Goal: Transaction & Acquisition: Purchase product/service

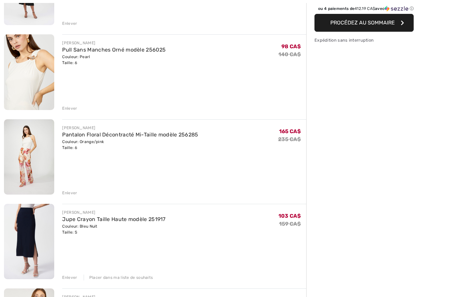
scroll to position [137, 0]
click at [69, 277] on div "Enlever" at bounding box center [69, 278] width 15 height 6
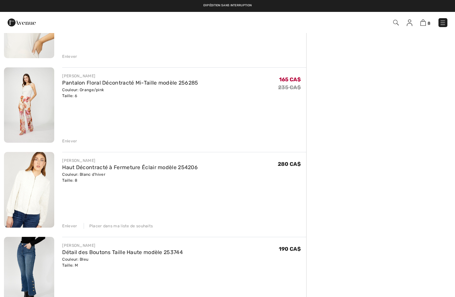
scroll to position [188, 0]
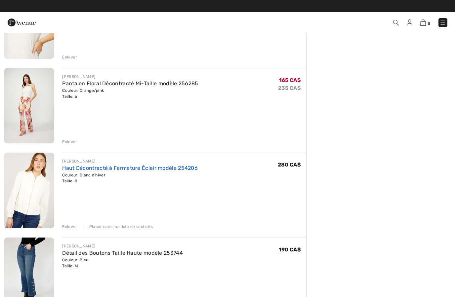
click at [71, 171] on link "Haut Décontracté à Fermeture Éclair modèle 254206" at bounding box center [130, 168] width 136 height 6
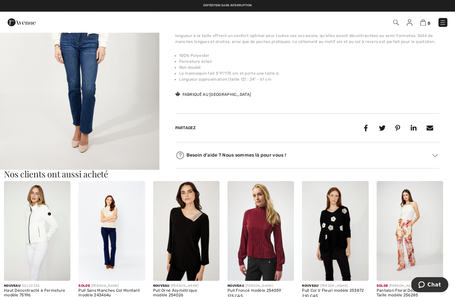
scroll to position [229, 0]
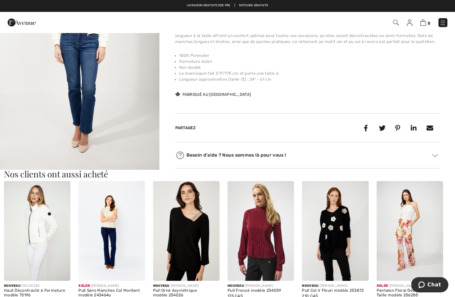
click at [412, 22] on img at bounding box center [410, 23] width 6 height 7
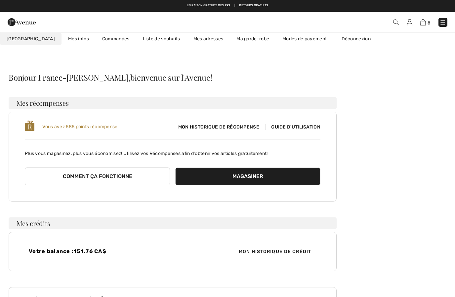
click at [96, 40] on link "Commandes" at bounding box center [116, 39] width 41 height 12
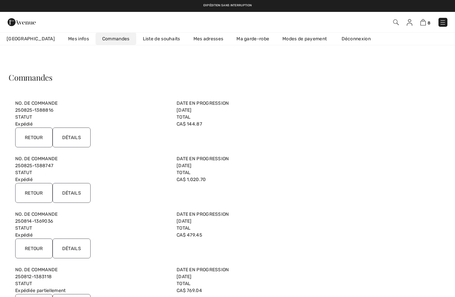
click at [76, 138] on input "Détails" at bounding box center [72, 138] width 38 height 20
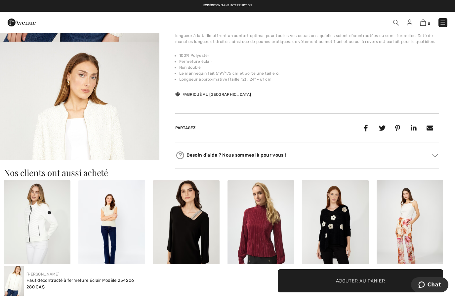
click at [412, 26] on img at bounding box center [410, 23] width 6 height 7
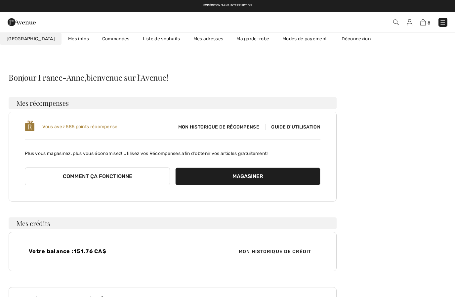
click at [103, 44] on link "Commandes" at bounding box center [116, 39] width 41 height 12
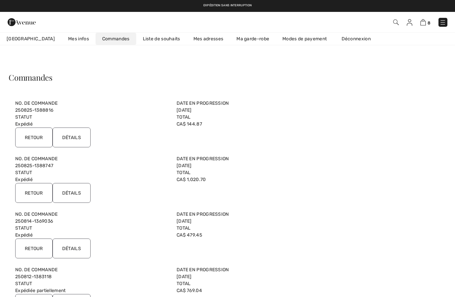
click at [71, 194] on input "Détails" at bounding box center [72, 193] width 38 height 20
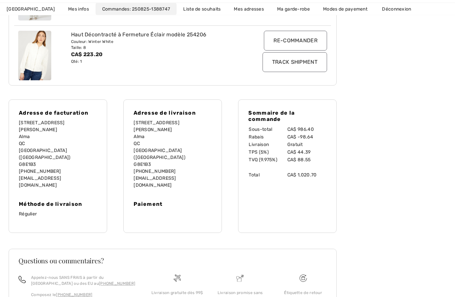
scroll to position [440, 0]
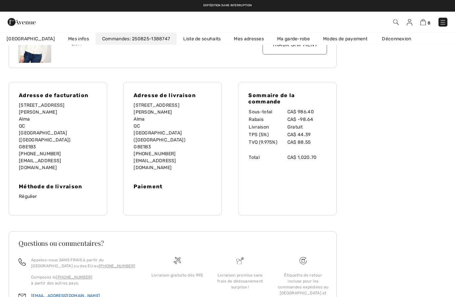
click at [48, 294] on link "[EMAIL_ADDRESS][DOMAIN_NAME]" at bounding box center [65, 296] width 69 height 5
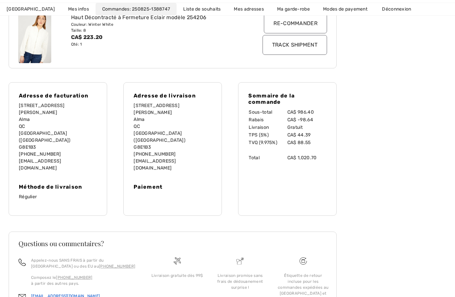
scroll to position [469, 0]
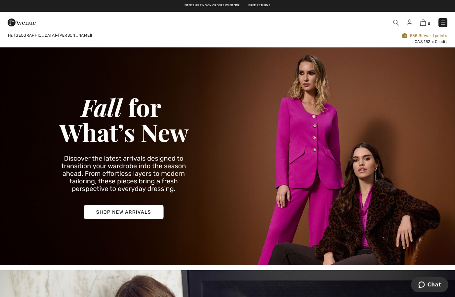
click at [18, 25] on img at bounding box center [22, 22] width 28 height 13
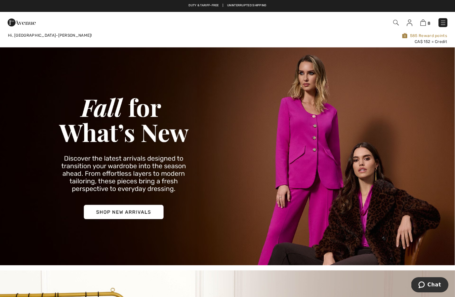
click at [441, 25] on img at bounding box center [443, 23] width 7 height 7
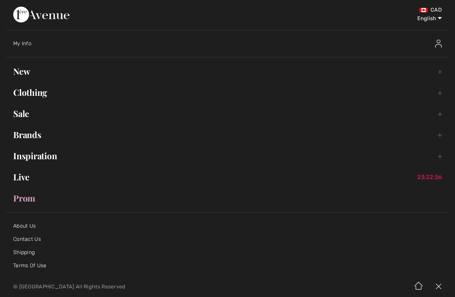
click at [432, 18] on select "English Français" at bounding box center [424, 17] width 34 height 20
select select "/fr/"
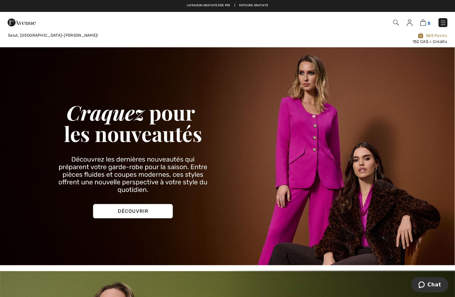
click at [428, 21] on span "8" at bounding box center [428, 23] width 3 height 5
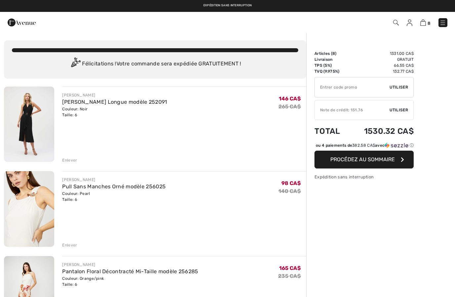
click at [373, 83] on input "TEXT" at bounding box center [352, 87] width 75 height 20
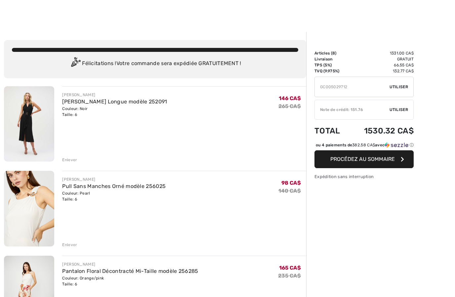
type input "GC005029712"
click at [399, 91] on div "✔ Utiliser Enlever" at bounding box center [363, 87] width 99 height 20
click at [396, 87] on span "Utiliser" at bounding box center [398, 87] width 19 height 6
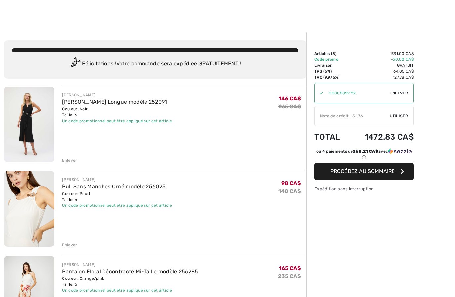
click at [72, 160] on div "Enlever" at bounding box center [69, 160] width 15 height 6
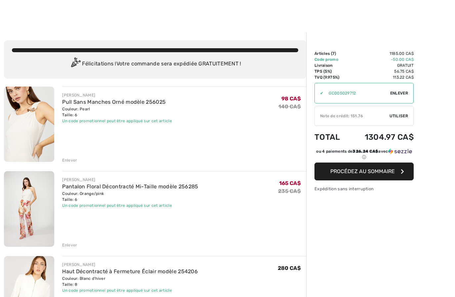
click at [72, 161] on div "Enlever" at bounding box center [69, 160] width 15 height 6
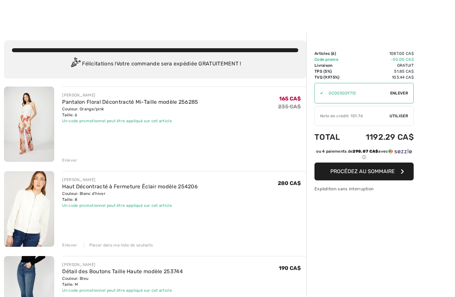
click at [68, 159] on div "Enlever" at bounding box center [69, 160] width 15 height 6
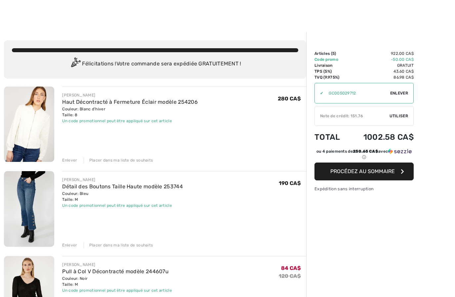
click at [71, 159] on div "Enlever" at bounding box center [69, 160] width 15 height 6
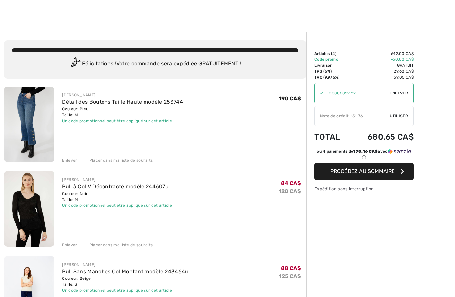
click at [70, 158] on div "Enlever" at bounding box center [69, 160] width 15 height 6
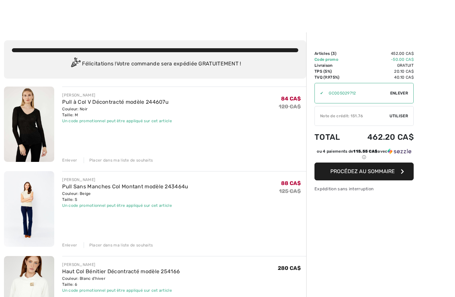
click at [71, 159] on div "Enlever" at bounding box center [69, 160] width 15 height 6
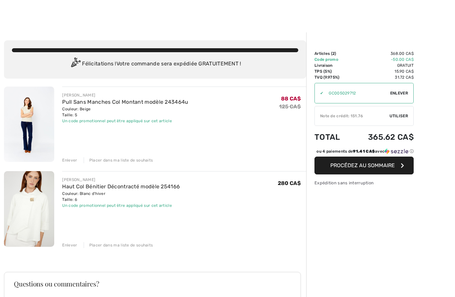
click at [73, 156] on div "Enlever Placer dans ma liste de souhaits" at bounding box center [184, 159] width 244 height 7
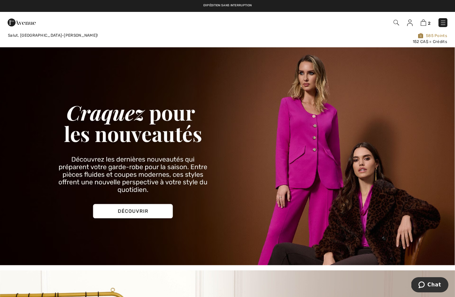
click at [395, 21] on img at bounding box center [396, 23] width 6 height 6
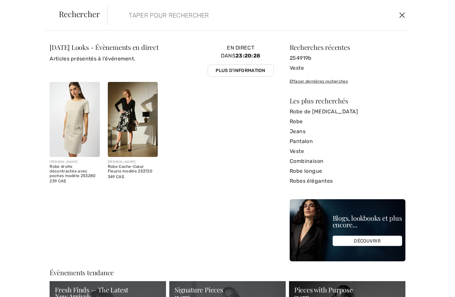
click at [398, 15] on button "Ferme" at bounding box center [402, 15] width 10 height 11
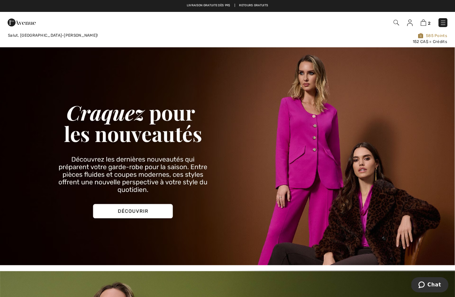
click at [16, 26] on img at bounding box center [22, 22] width 28 height 13
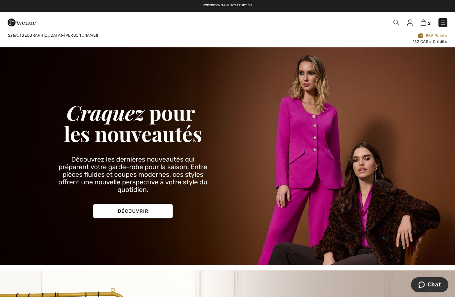
click at [445, 23] on img at bounding box center [443, 23] width 7 height 7
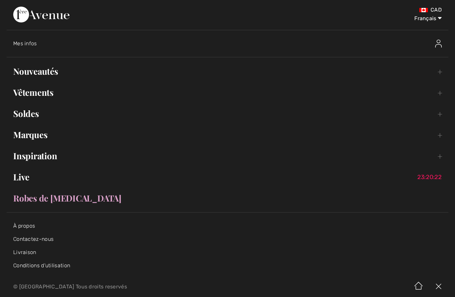
click at [48, 97] on link "Vêtements Toggle submenu" at bounding box center [228, 92] width 442 height 15
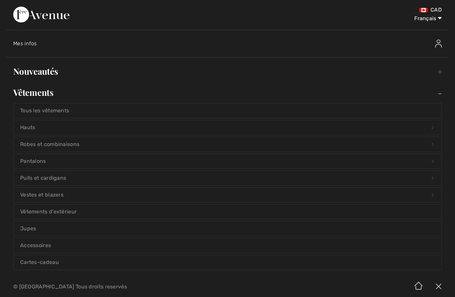
click at [77, 129] on link "Hauts Open submenu" at bounding box center [228, 127] width 428 height 15
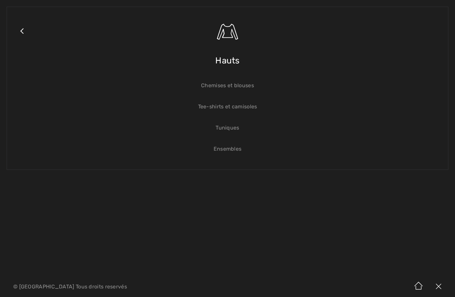
click at [243, 108] on link "Tee-shirts et camisoles" at bounding box center [228, 107] width 428 height 15
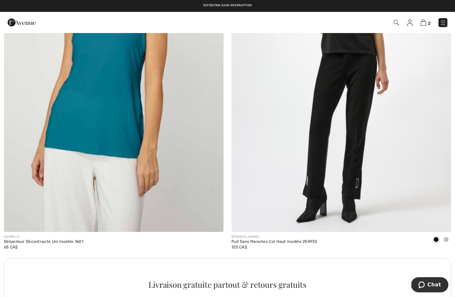
scroll to position [1956, 0]
click at [384, 148] on img at bounding box center [340, 67] width 219 height 329
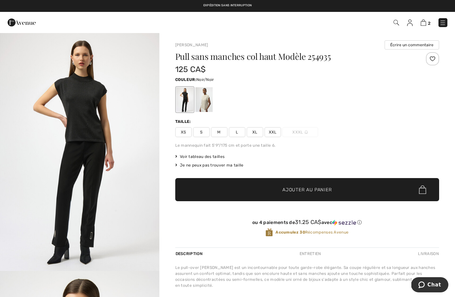
click at [206, 131] on span "S" at bounding box center [201, 132] width 17 height 10
click at [339, 187] on span "✔ Ajouté au panier Ajouter au panier" at bounding box center [307, 189] width 264 height 23
click at [200, 109] on div at bounding box center [203, 99] width 17 height 25
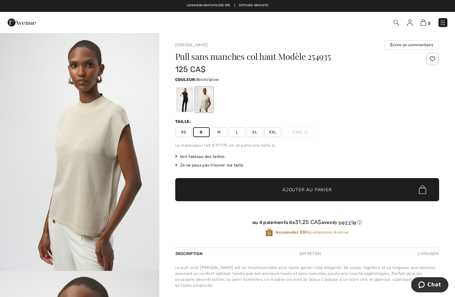
click at [204, 132] on span "S" at bounding box center [201, 132] width 17 height 10
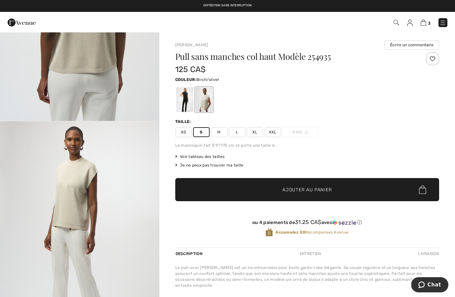
scroll to position [867, 0]
click at [305, 194] on span "✔ Ajouté au panier Ajouter au panier" at bounding box center [307, 189] width 264 height 23
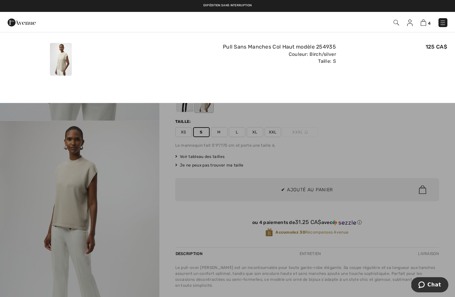
scroll to position [0, 0]
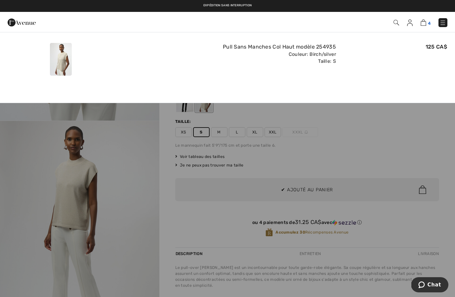
click at [424, 25] on img at bounding box center [423, 23] width 6 height 6
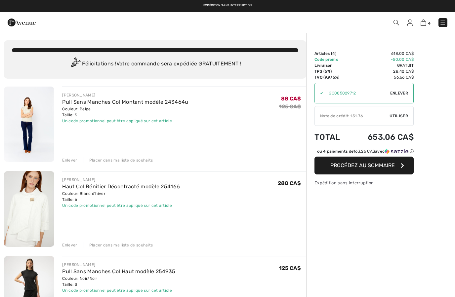
click at [119, 160] on div "Placer dans ma liste de souhaits" at bounding box center [118, 160] width 69 height 6
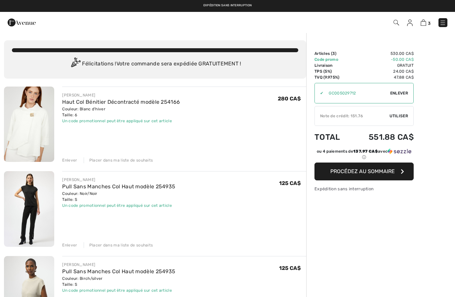
click at [140, 158] on div "Placer dans ma liste de souhaits" at bounding box center [118, 160] width 69 height 6
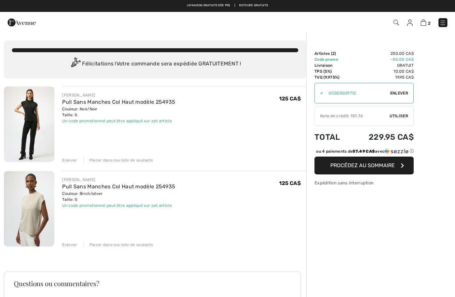
click at [78, 161] on div "Enlever Placer dans ma liste de souhaits" at bounding box center [184, 159] width 244 height 7
click at [75, 159] on div "Enlever" at bounding box center [69, 160] width 15 height 6
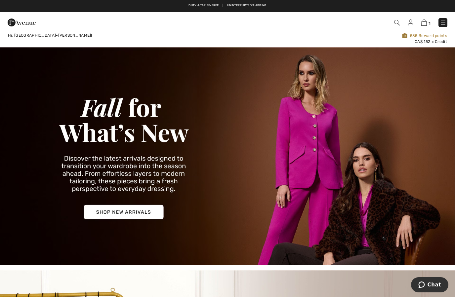
click at [413, 26] on img at bounding box center [411, 23] width 6 height 7
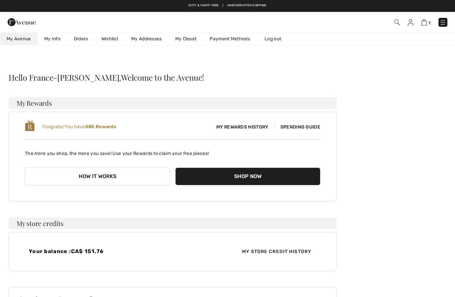
click at [443, 24] on img at bounding box center [442, 22] width 7 height 7
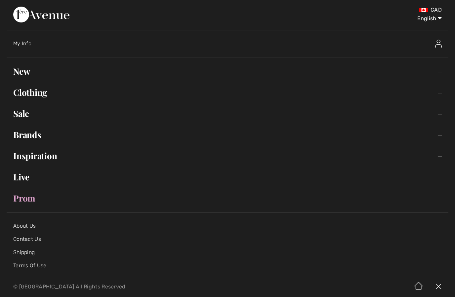
click at [432, 17] on select "English Français" at bounding box center [424, 17] width 34 height 20
select select "https://www.1ereavenue.com/fr/mon+compte/"
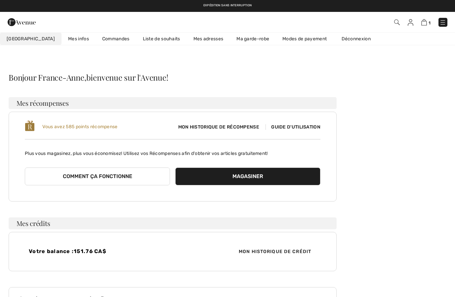
click at [412, 20] on img at bounding box center [411, 22] width 6 height 7
click at [344, 39] on link "Déconnexion" at bounding box center [359, 39] width 49 height 12
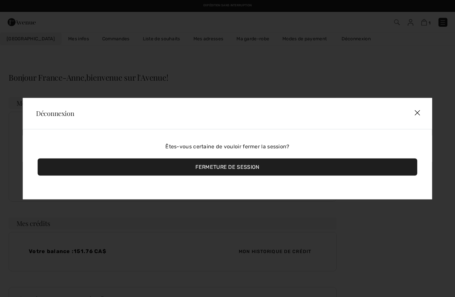
click at [210, 170] on div "Fermeture de session" at bounding box center [227, 166] width 379 height 17
